Goal: Find specific page/section: Find specific page/section

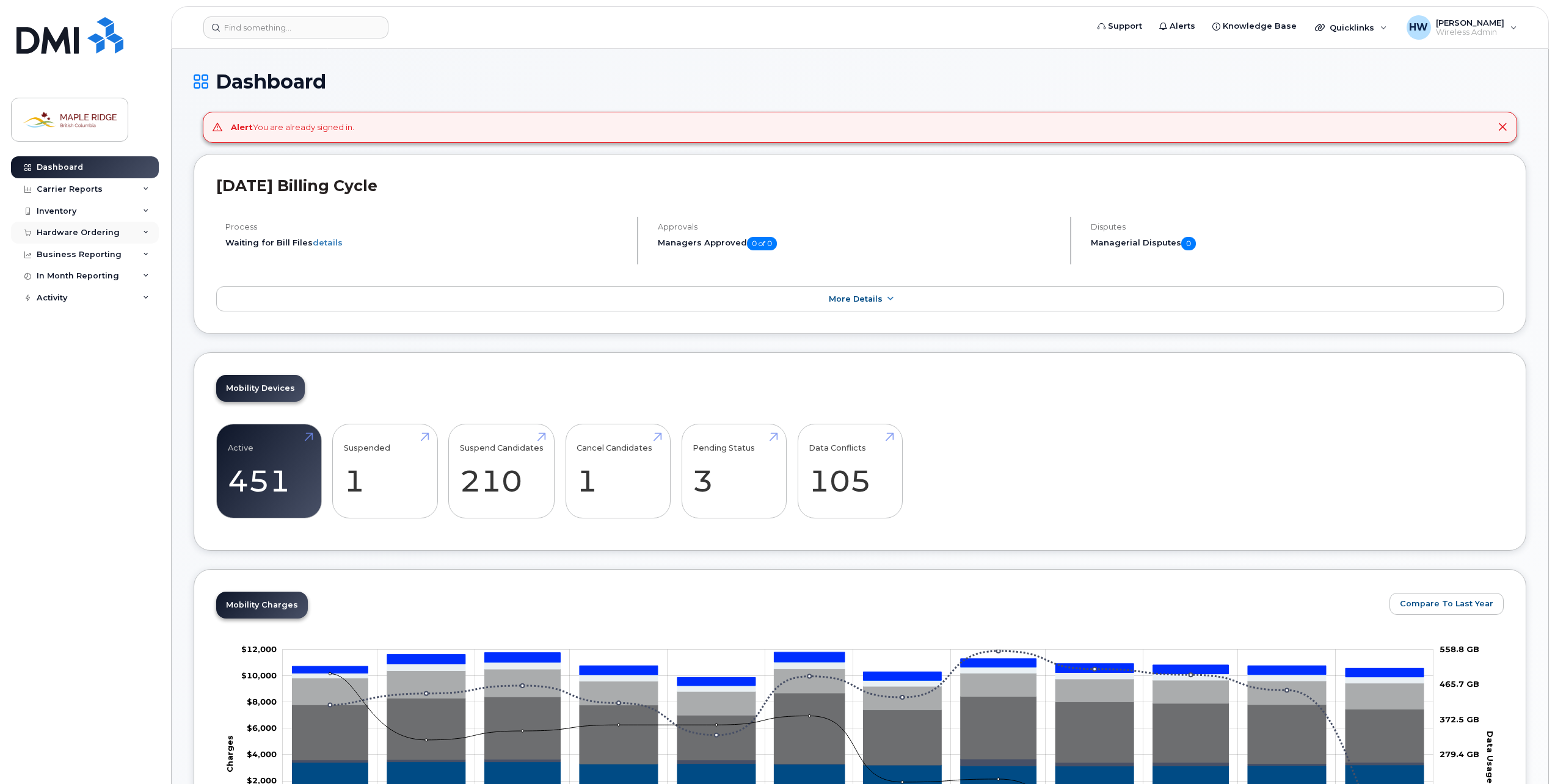
click at [54, 229] on div "Hardware Ordering" at bounding box center [78, 232] width 83 height 10
click at [53, 217] on div "Inventory" at bounding box center [85, 212] width 148 height 22
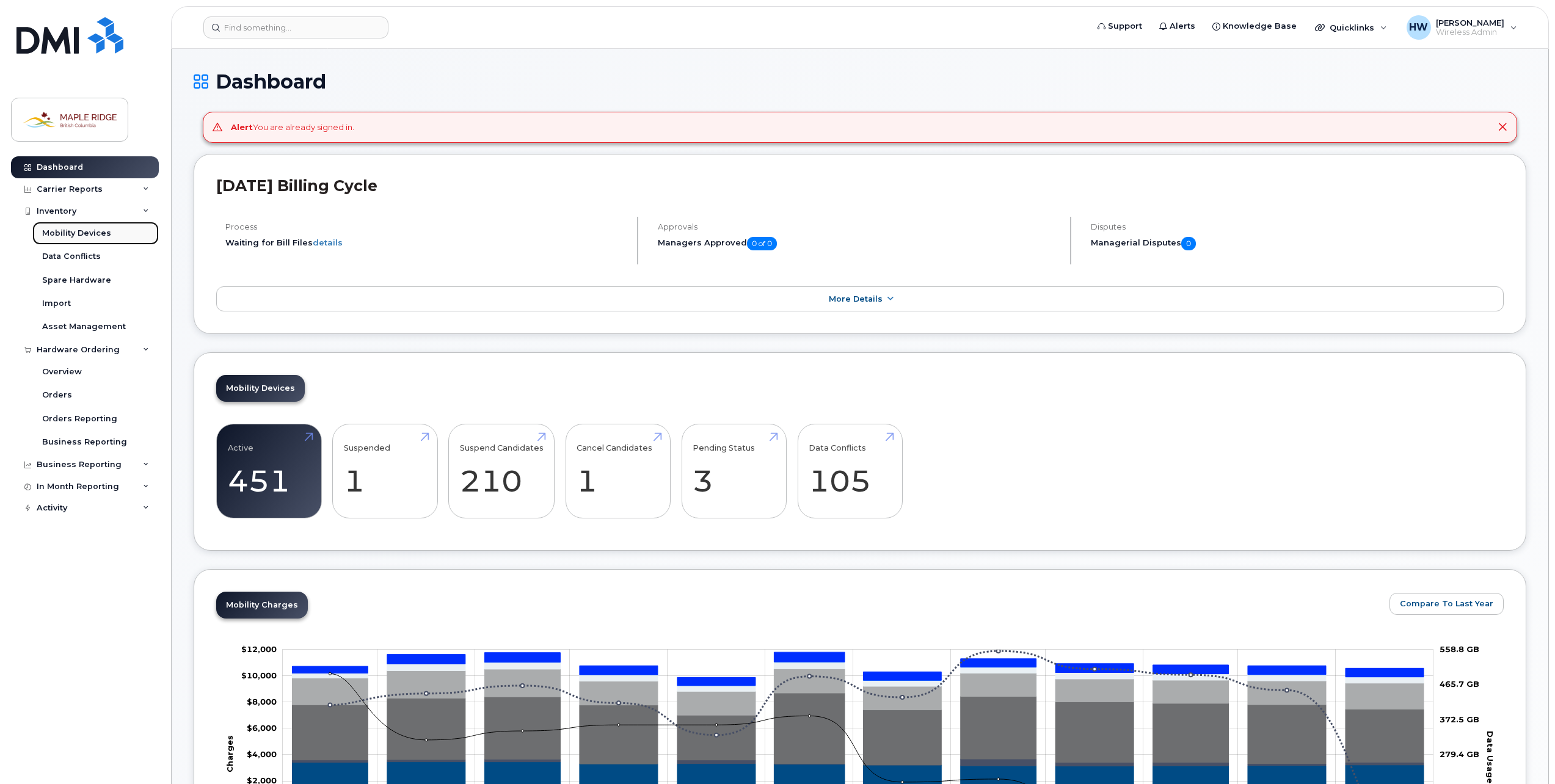
click at [55, 239] on div "Mobility Devices" at bounding box center [77, 233] width 69 height 11
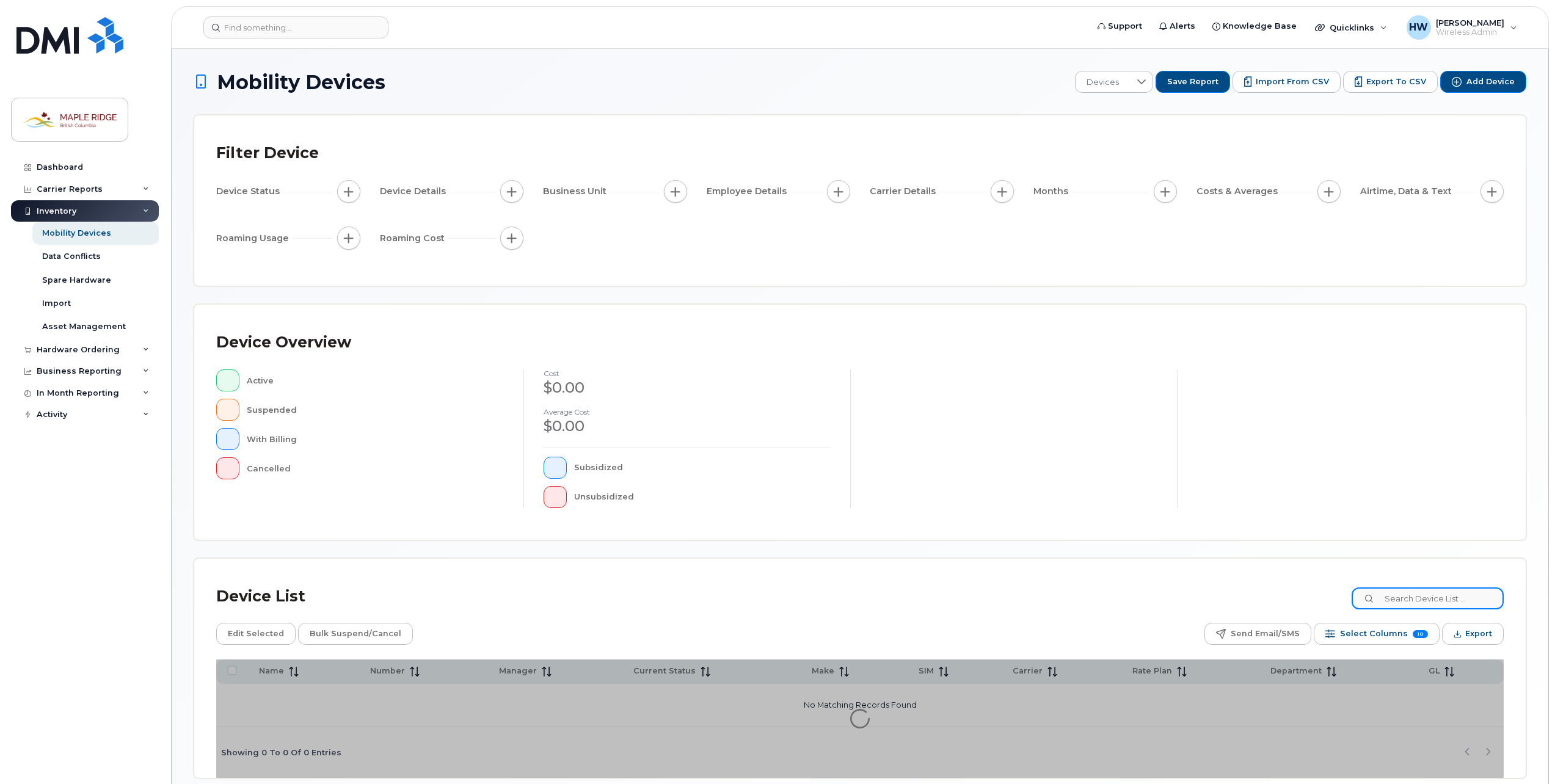
click at [1416, 603] on input at bounding box center [1427, 599] width 152 height 22
type input "[PERSON_NAME]"
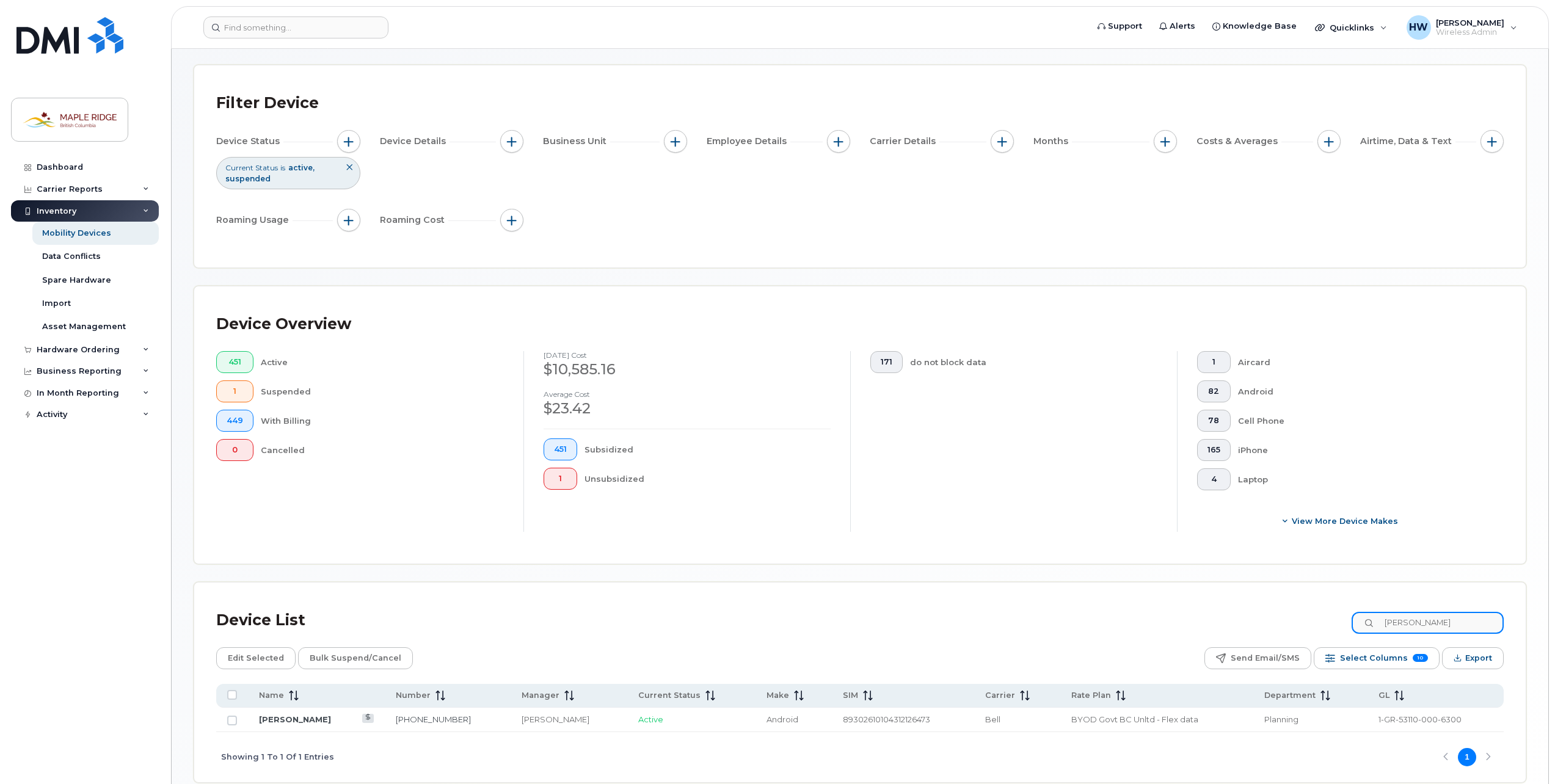
scroll to position [110, 0]
